Goal: Find specific page/section: Find specific page/section

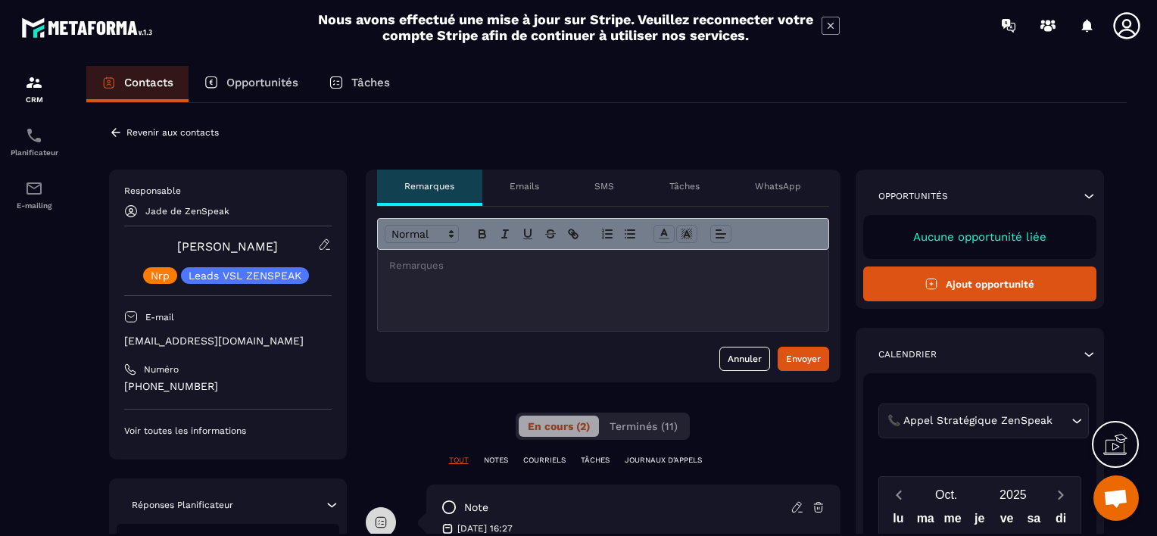
click at [127, 128] on p "Revenir aux contacts" at bounding box center [172, 132] width 92 height 11
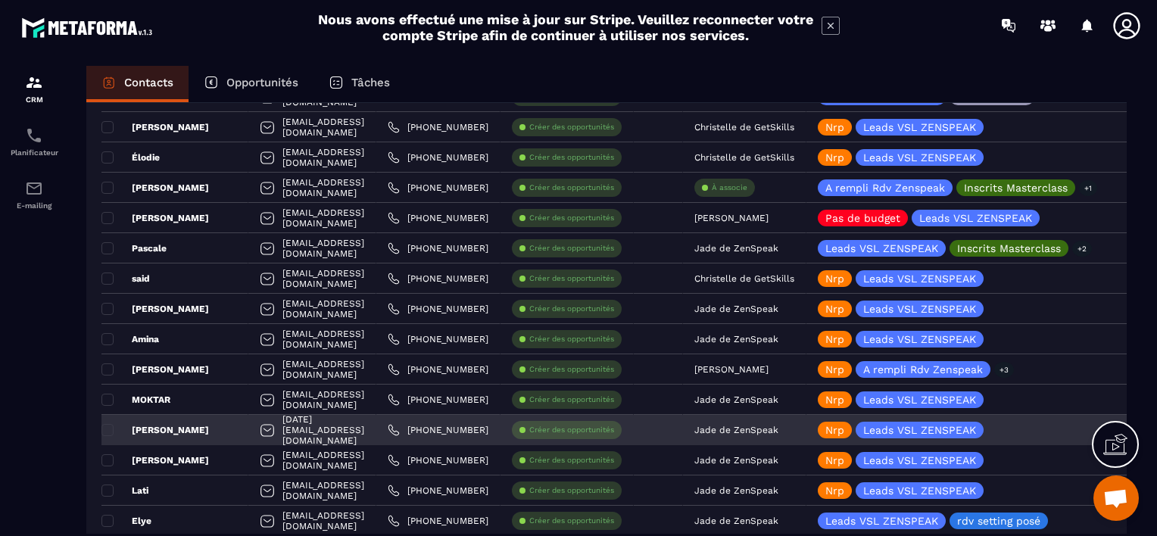
scroll to position [1439, 0]
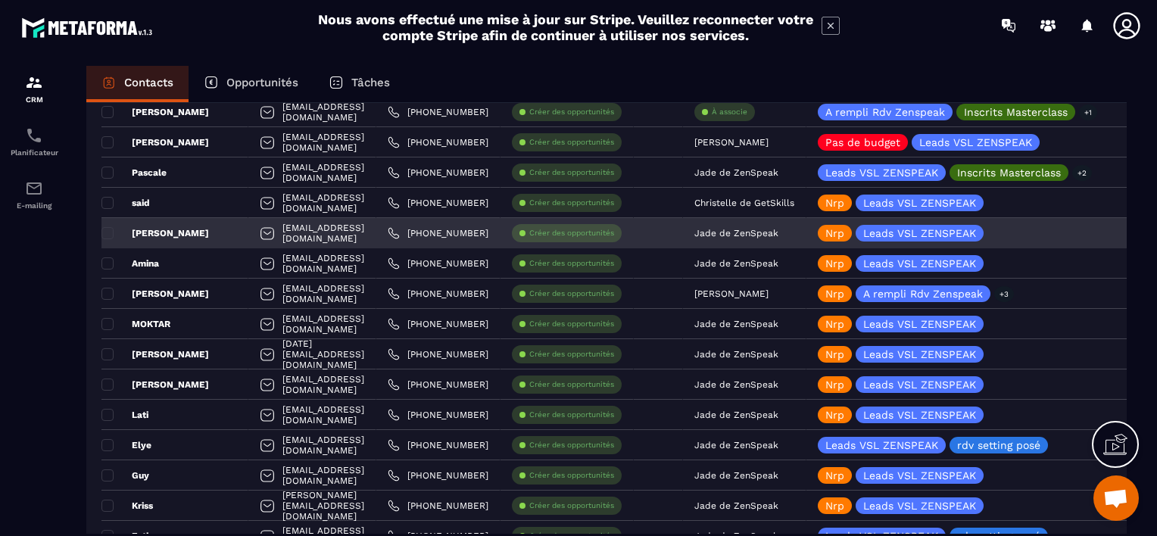
click at [778, 230] on p "Jade de ZenSpeak" at bounding box center [736, 233] width 84 height 11
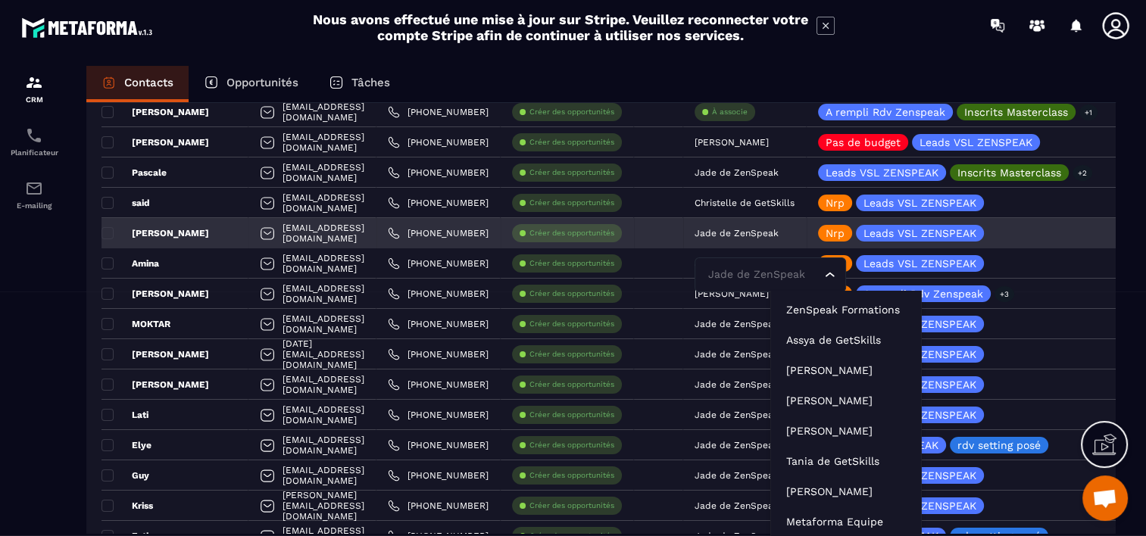
click at [806, 277] on input "Search for option" at bounding box center [762, 275] width 117 height 17
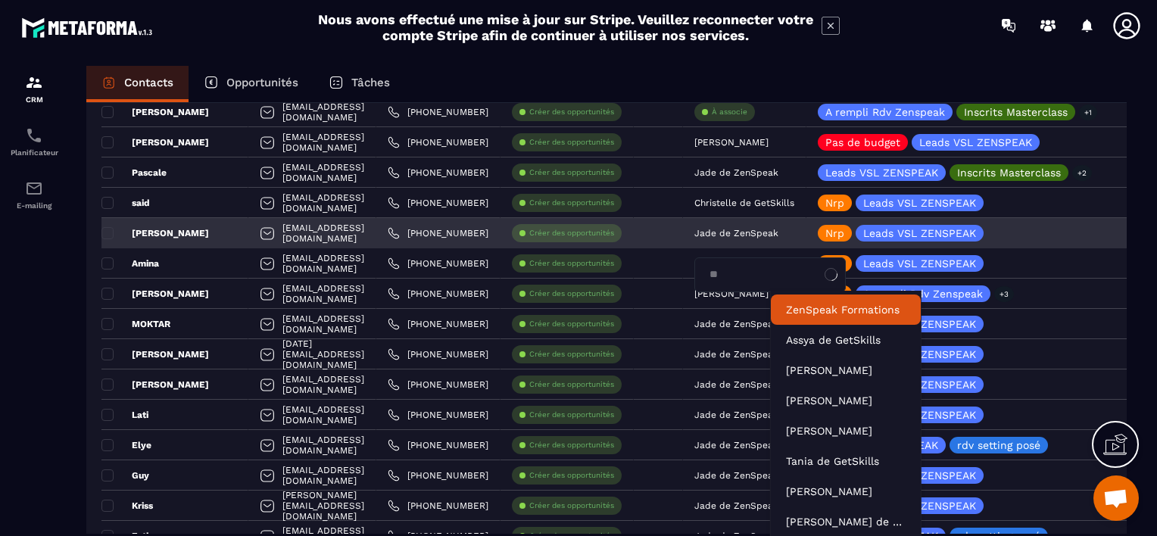
type input "***"
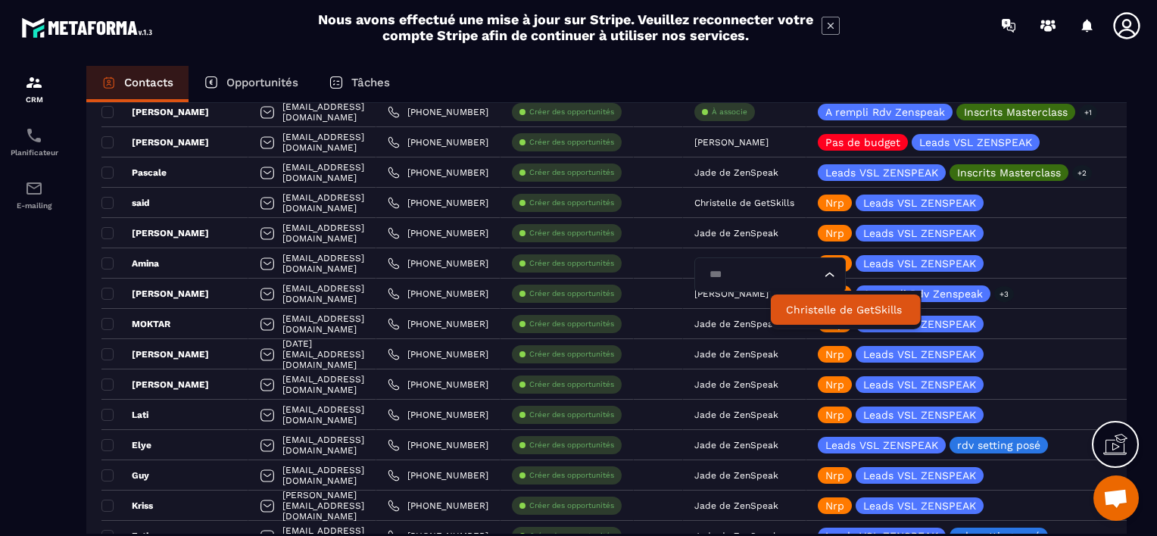
click at [834, 307] on p "Christelle de GetSkills" at bounding box center [846, 309] width 120 height 15
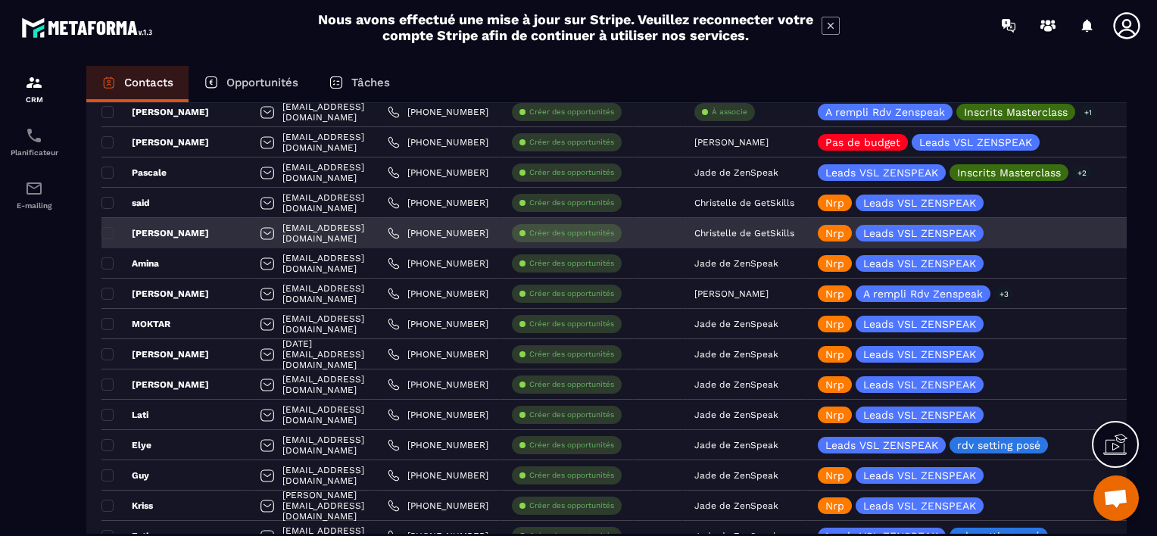
click at [192, 235] on div "[PERSON_NAME]" at bounding box center [174, 233] width 147 height 30
